Goal: Transaction & Acquisition: Purchase product/service

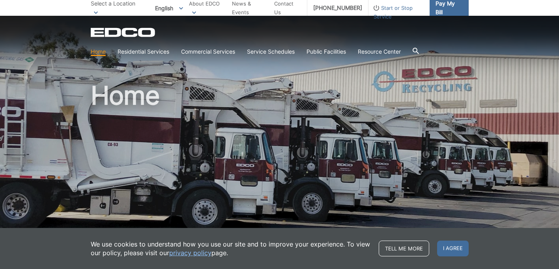
click at [462, 9] on span "Pay My Bill" at bounding box center [449, 7] width 26 height 17
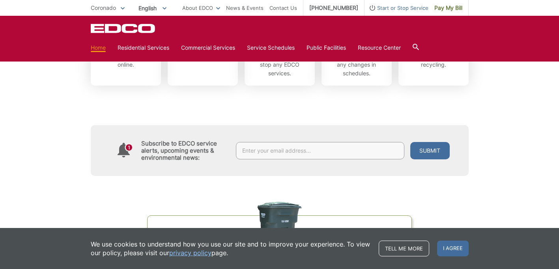
scroll to position [354, 0]
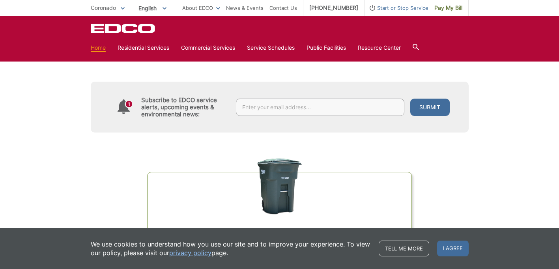
click at [97, 26] on div "Pay Your Bill View, pay, and manage your bill online." at bounding box center [126, 5] width 58 height 41
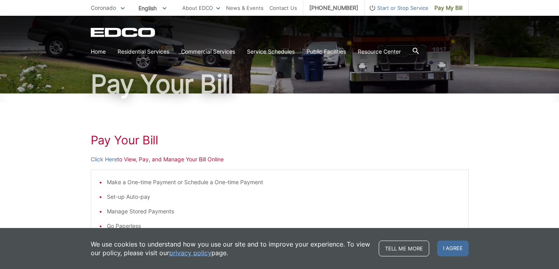
scroll to position [58, 0]
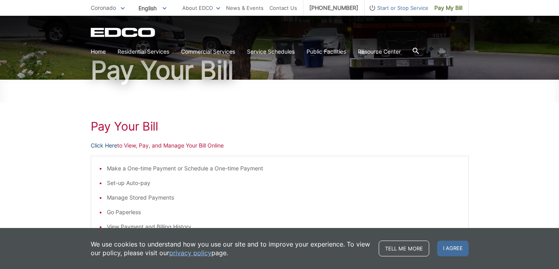
click at [91, 150] on link "Click Here" at bounding box center [104, 145] width 26 height 9
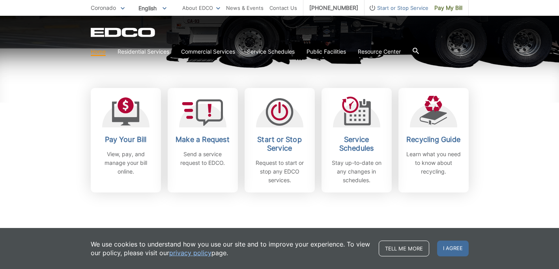
scroll to position [236, 0]
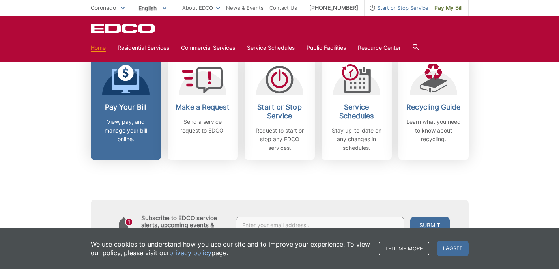
click at [112, 94] on icon at bounding box center [126, 79] width 28 height 28
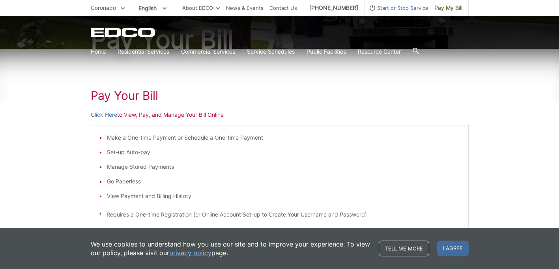
scroll to position [100, 0]
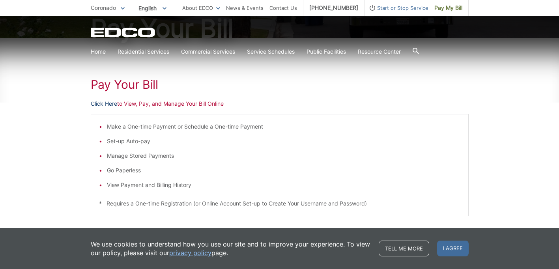
click at [91, 108] on link "Click Here" at bounding box center [104, 103] width 26 height 9
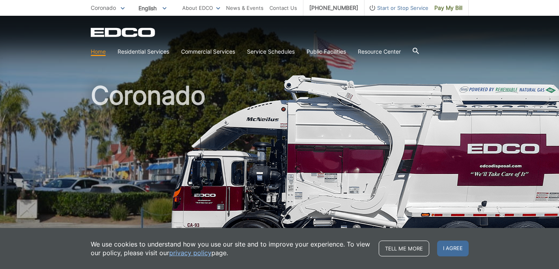
click at [462, 9] on span "Pay My Bill" at bounding box center [448, 8] width 28 height 9
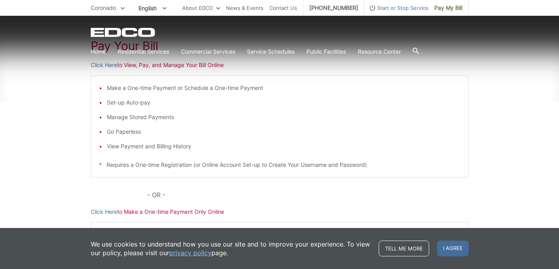
scroll to position [150, 0]
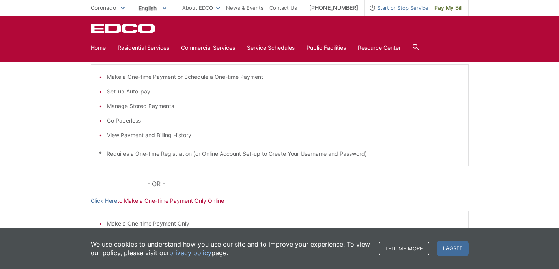
click at [91, 58] on link "Click Here" at bounding box center [104, 54] width 26 height 9
